Goal: Complete application form

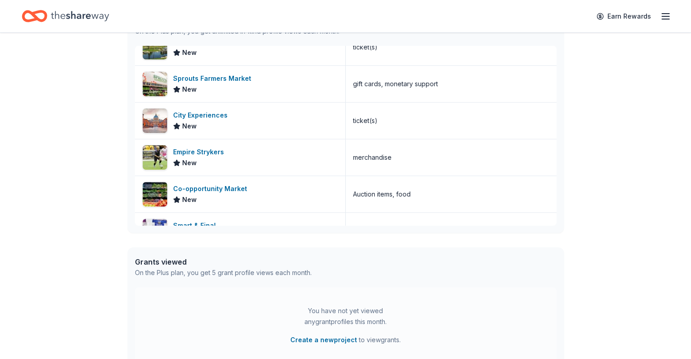
scroll to position [150, 0]
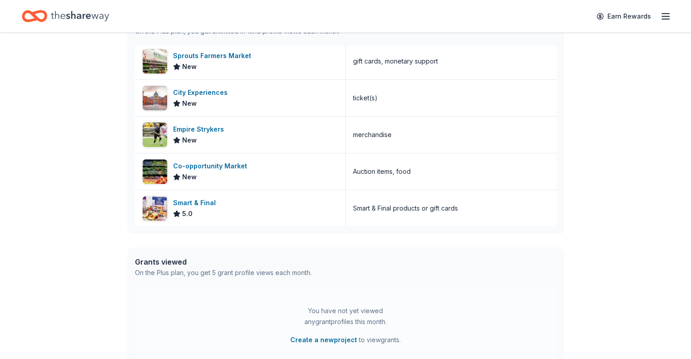
click at [660, 15] on icon "button" at bounding box center [665, 16] width 11 height 11
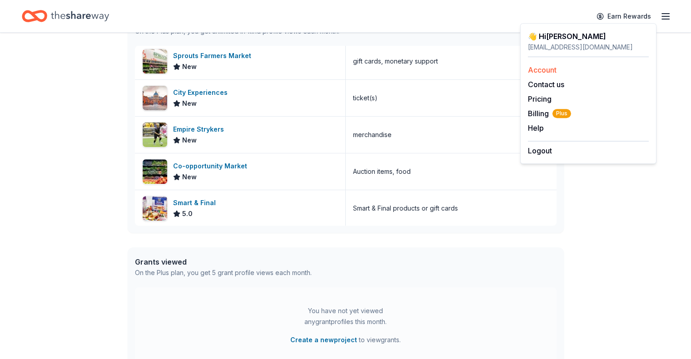
click at [552, 69] on link "Account" at bounding box center [542, 69] width 29 height 9
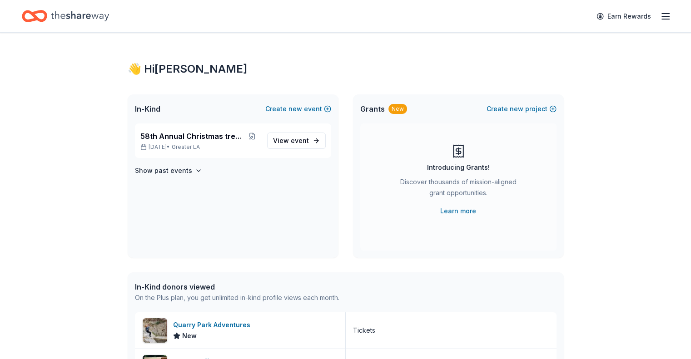
scroll to position [267, 0]
click at [298, 136] on span "View event" at bounding box center [291, 140] width 36 height 11
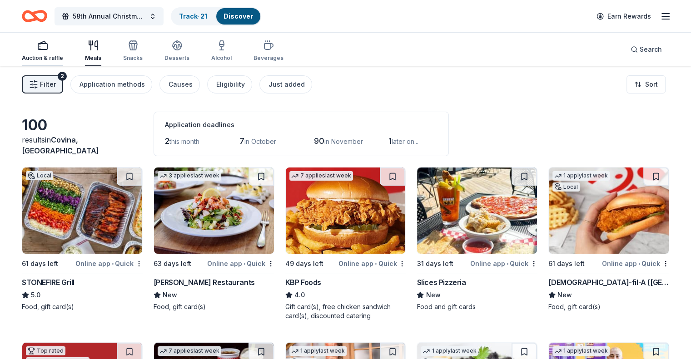
click at [47, 49] on rect "button" at bounding box center [42, 47] width 9 height 6
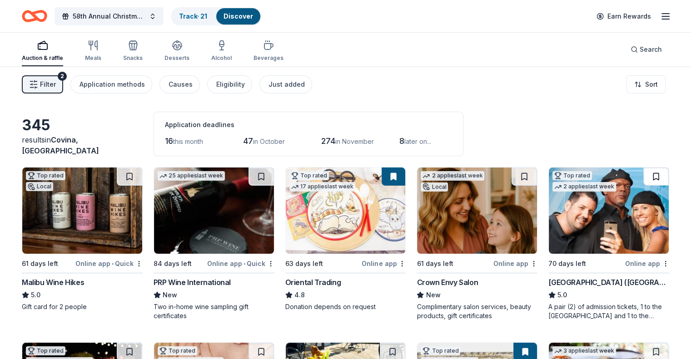
click at [643, 175] on button at bounding box center [655, 177] width 25 height 18
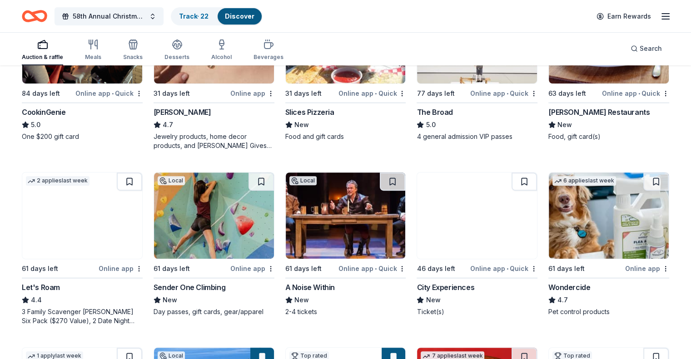
scroll to position [348, 0]
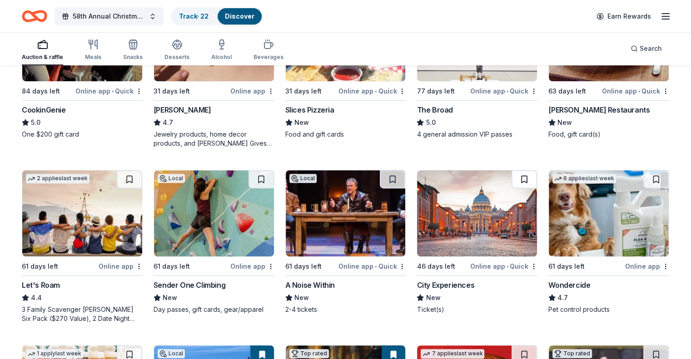
click at [516, 177] on button at bounding box center [524, 179] width 25 height 18
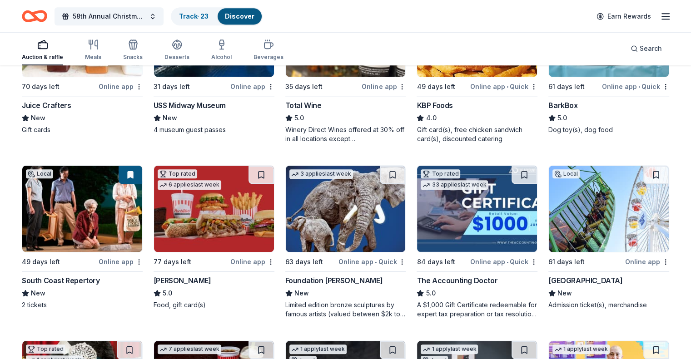
scroll to position [704, 0]
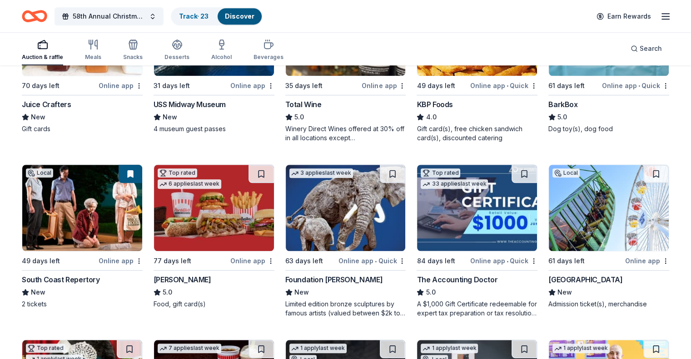
click at [595, 227] on img at bounding box center [609, 208] width 120 height 86
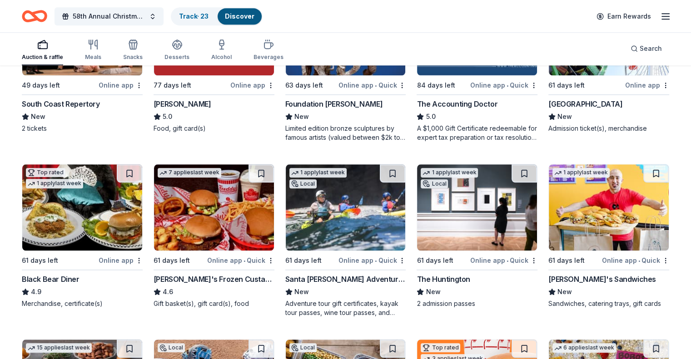
scroll to position [898, 0]
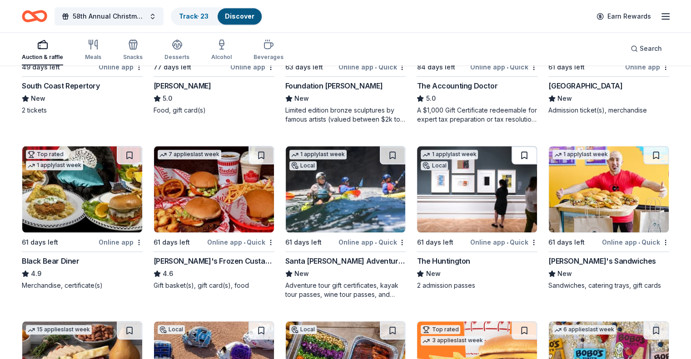
click at [515, 154] on button at bounding box center [524, 155] width 25 height 18
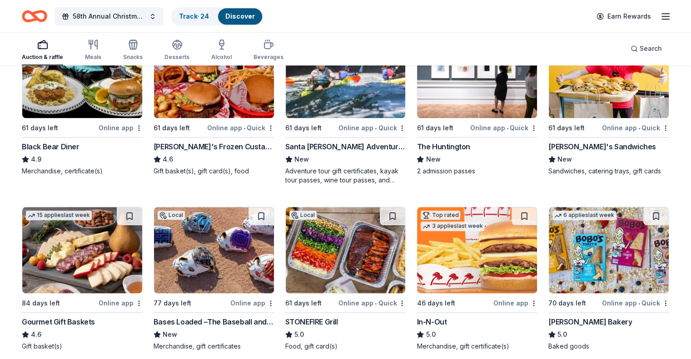
scroll to position [1026, 0]
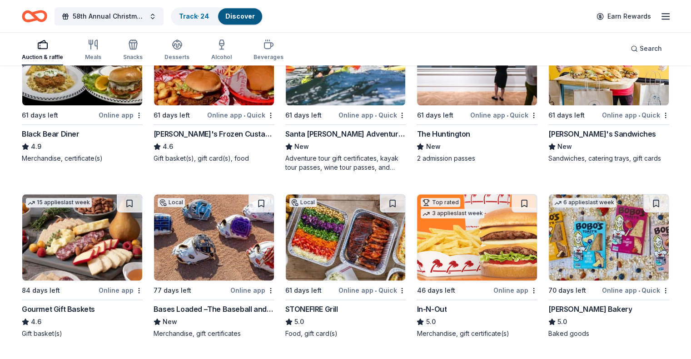
click at [494, 259] on img at bounding box center [477, 238] width 120 height 86
click at [515, 199] on button at bounding box center [524, 204] width 25 height 18
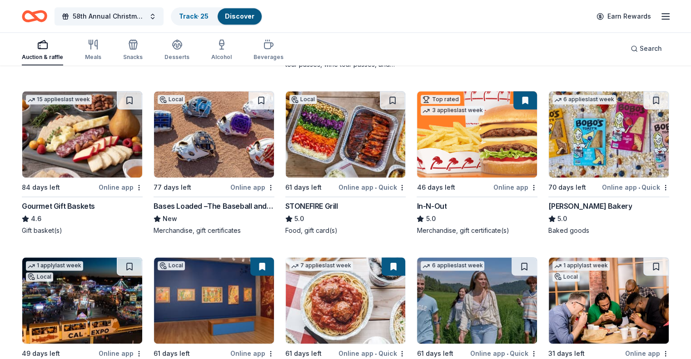
scroll to position [1238, 0]
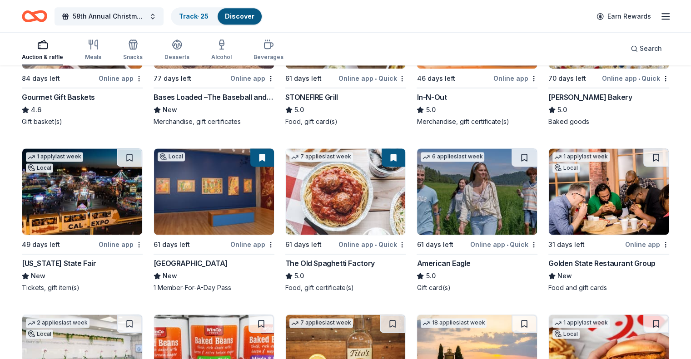
click at [463, 206] on img at bounding box center [477, 192] width 120 height 86
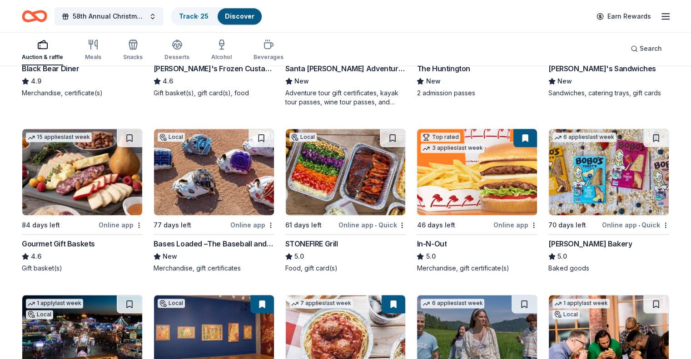
scroll to position [1079, 0]
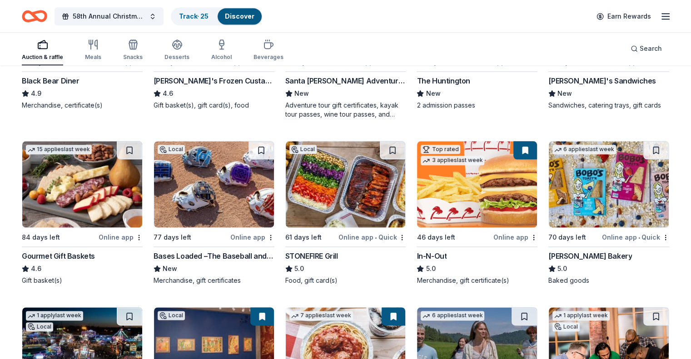
click at [518, 153] on button at bounding box center [526, 150] width 24 height 18
click at [514, 146] on button at bounding box center [526, 150] width 24 height 18
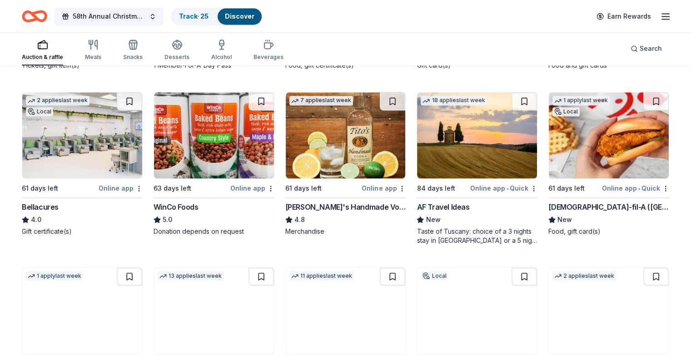
scroll to position [1516, 0]
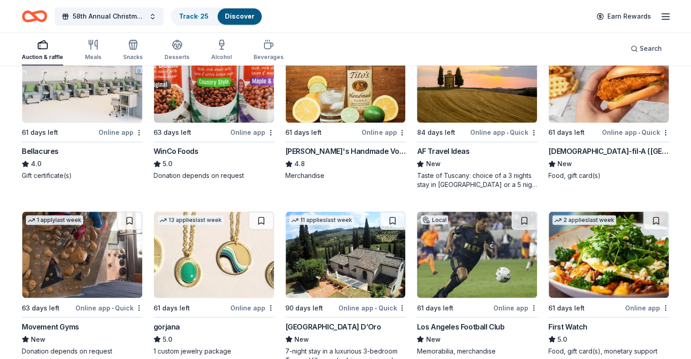
click at [212, 123] on div "63 days left Online app WinCo Foods 5.0 Donation depends on request" at bounding box center [214, 108] width 121 height 145
click at [474, 321] on div "Los Angeles Football Club" at bounding box center [461, 326] width 88 height 11
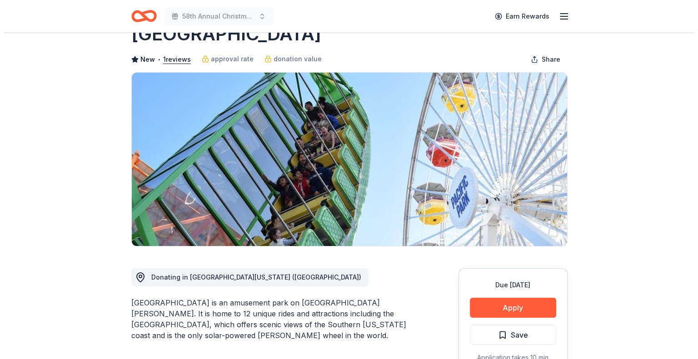
scroll to position [50, 0]
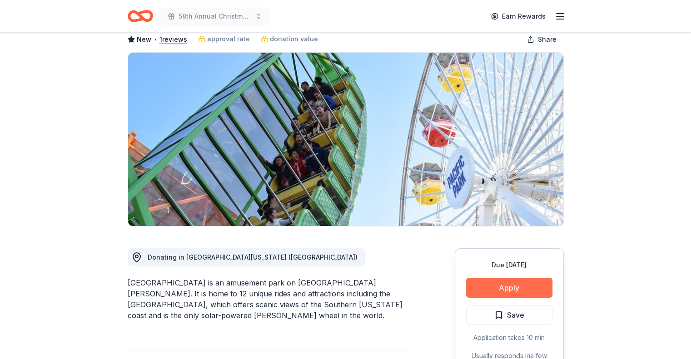
click at [509, 285] on button "Apply" at bounding box center [509, 288] width 86 height 20
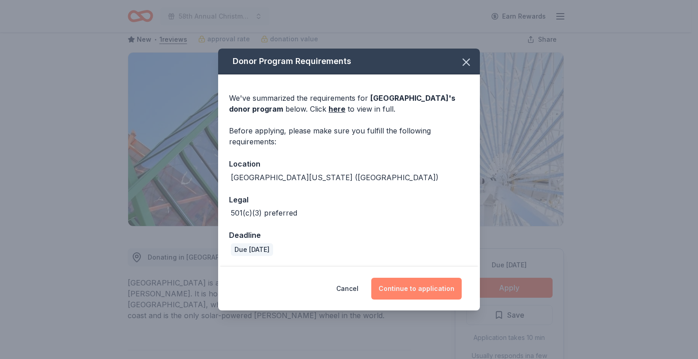
click at [426, 288] on button "Continue to application" at bounding box center [416, 289] width 90 height 22
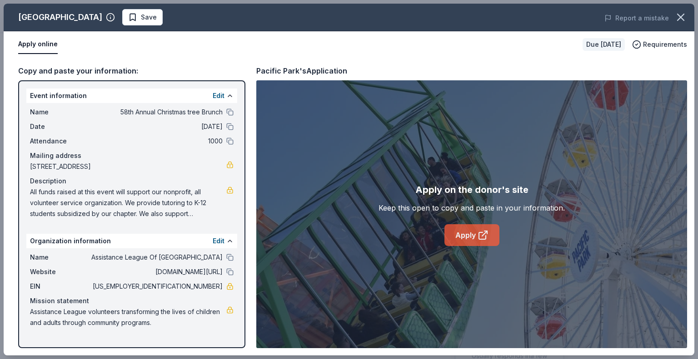
click at [476, 233] on link "Apply" at bounding box center [471, 235] width 55 height 22
click at [463, 233] on link "Apply" at bounding box center [471, 235] width 55 height 22
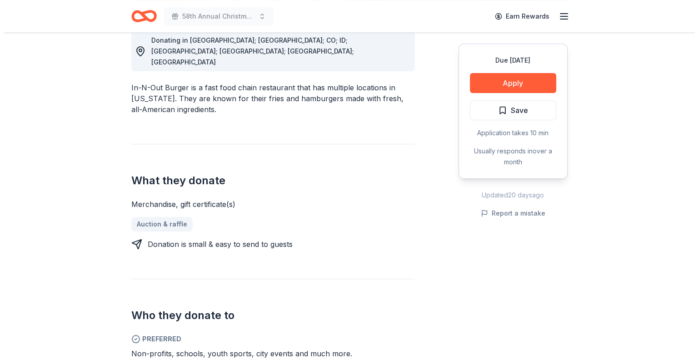
scroll to position [315, 0]
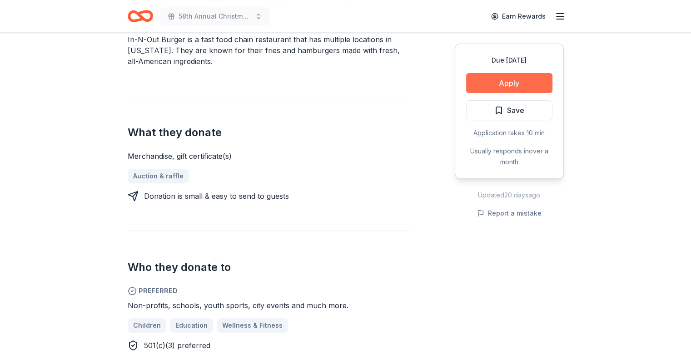
click at [510, 77] on button "Apply" at bounding box center [509, 83] width 86 height 20
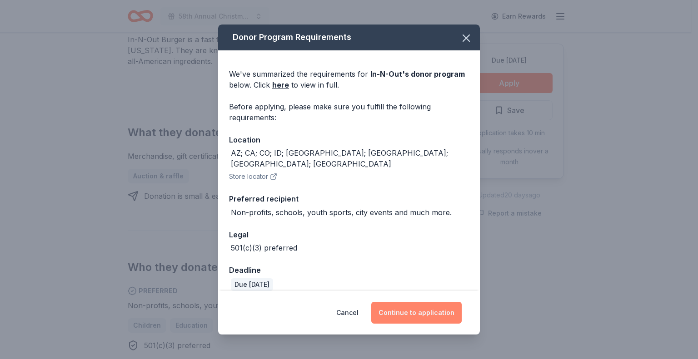
click at [419, 310] on button "Continue to application" at bounding box center [416, 313] width 90 height 22
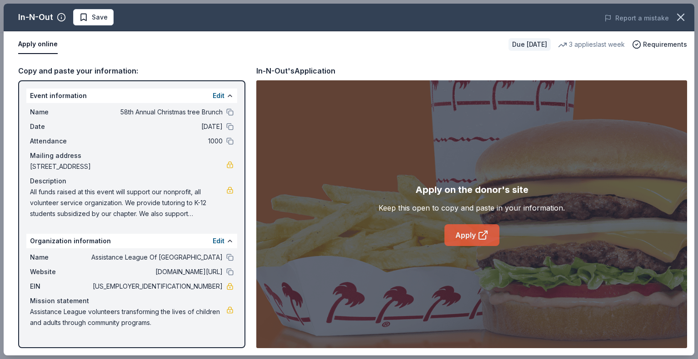
click at [471, 231] on link "Apply" at bounding box center [471, 235] width 55 height 22
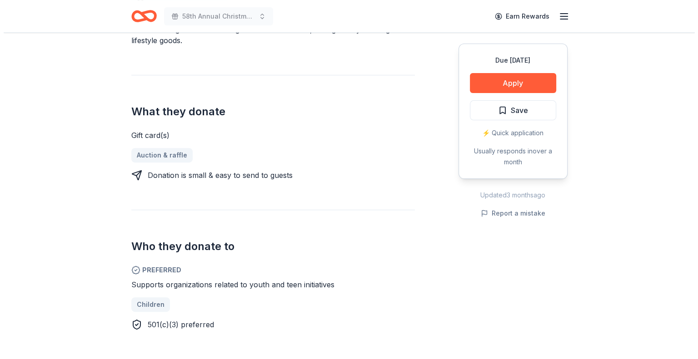
scroll to position [256, 0]
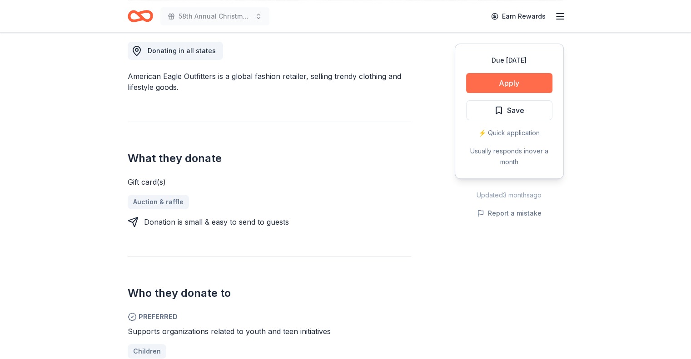
click at [511, 81] on button "Apply" at bounding box center [509, 83] width 86 height 20
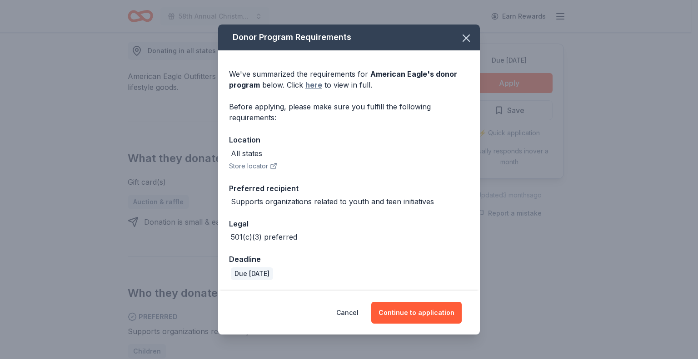
click at [313, 85] on link "here" at bounding box center [313, 85] width 17 height 11
click at [412, 312] on button "Continue to application" at bounding box center [416, 313] width 90 height 22
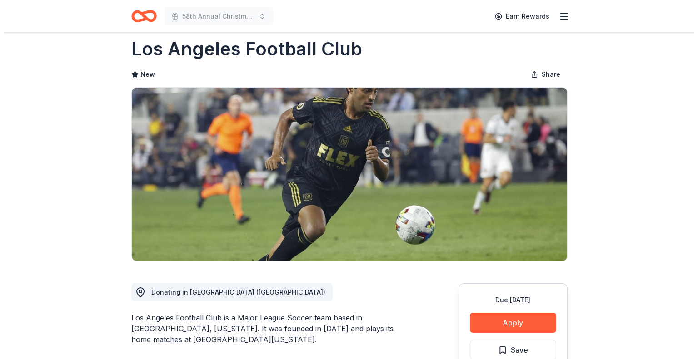
scroll to position [15, 0]
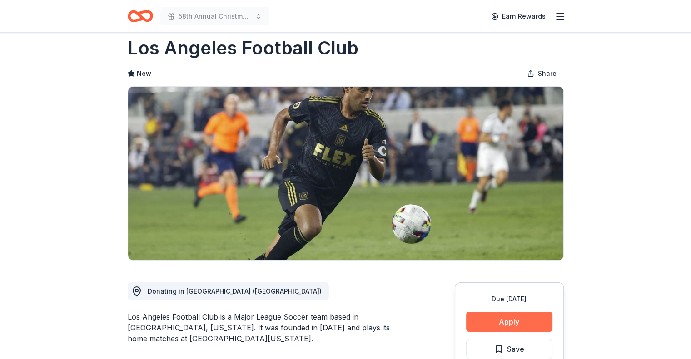
click at [506, 320] on button "Apply" at bounding box center [509, 322] width 86 height 20
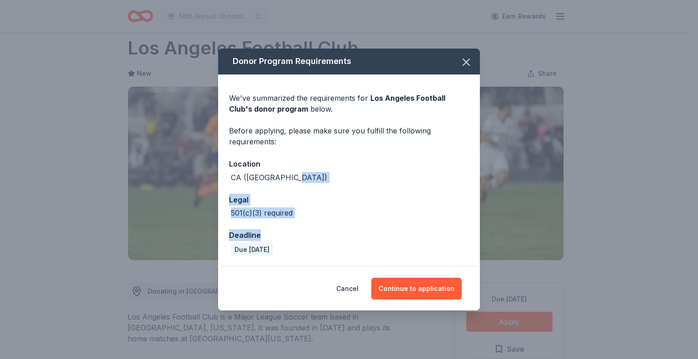
drag, startPoint x: 382, startPoint y: 174, endPoint x: 389, endPoint y: 234, distance: 60.4
click at [389, 234] on div "We've summarized the requirements for Los Angeles Football Club 's donor progra…" at bounding box center [349, 171] width 262 height 192
click at [389, 234] on div "Deadline" at bounding box center [349, 235] width 240 height 12
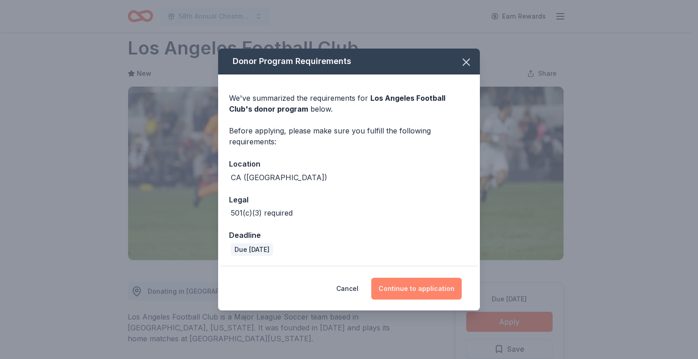
click at [410, 289] on button "Continue to application" at bounding box center [416, 289] width 90 height 22
